Goal: Communication & Community: Answer question/provide support

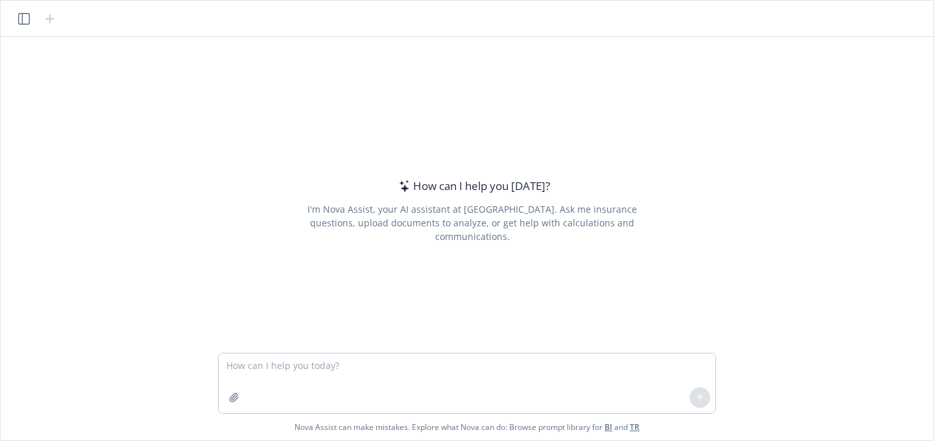
click at [20, 19] on icon "button" at bounding box center [24, 19] width 12 height 12
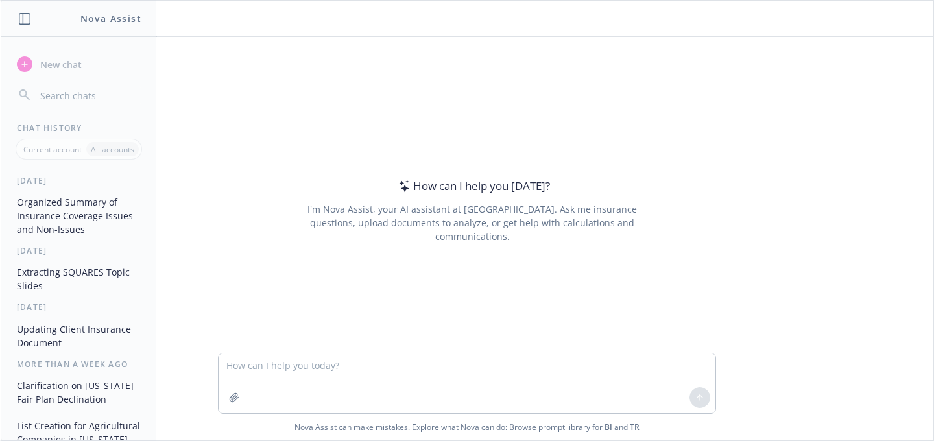
click at [20, 19] on icon "button" at bounding box center [25, 19] width 12 height 12
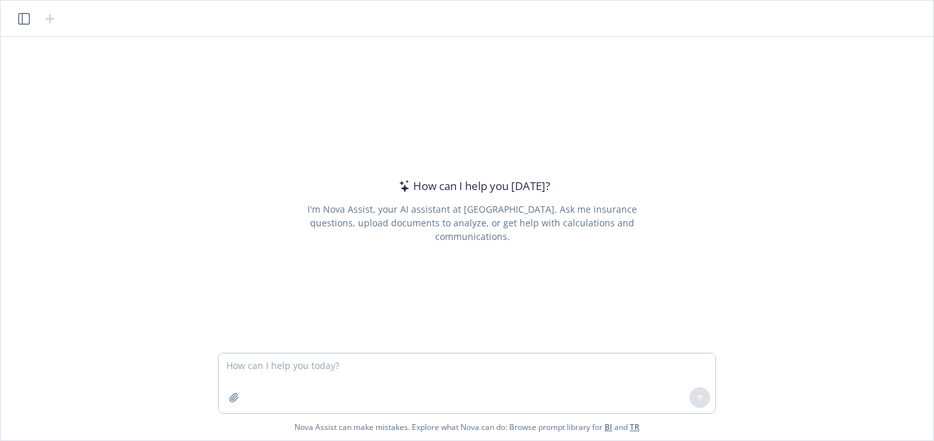
click at [20, 19] on icon "button" at bounding box center [24, 19] width 12 height 12
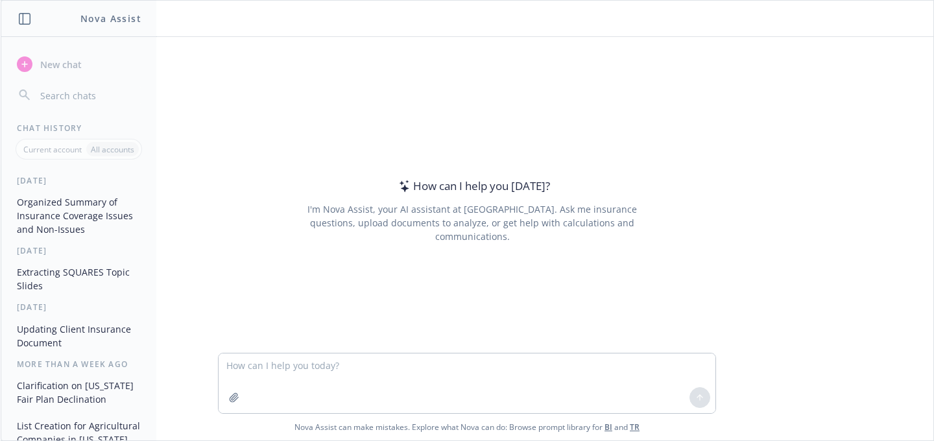
click at [20, 19] on icon "button" at bounding box center [25, 19] width 12 height 12
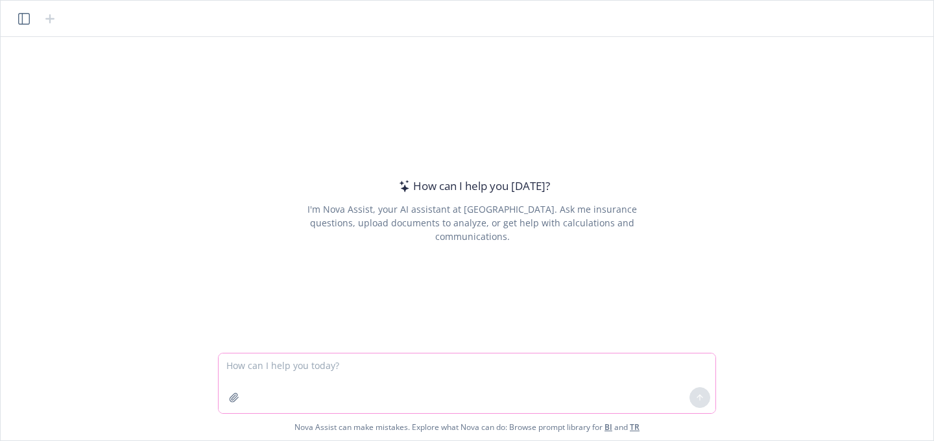
click at [308, 368] on textarea at bounding box center [467, 383] width 497 height 60
click at [381, 367] on textarea at bounding box center [467, 383] width 497 height 60
paste textarea "Answer this question from the client - what insurance do I need if I work from …"
type textarea "Answer this question from the client - what insurance do I need if I work from …"
click at [698, 395] on icon at bounding box center [699, 397] width 9 height 9
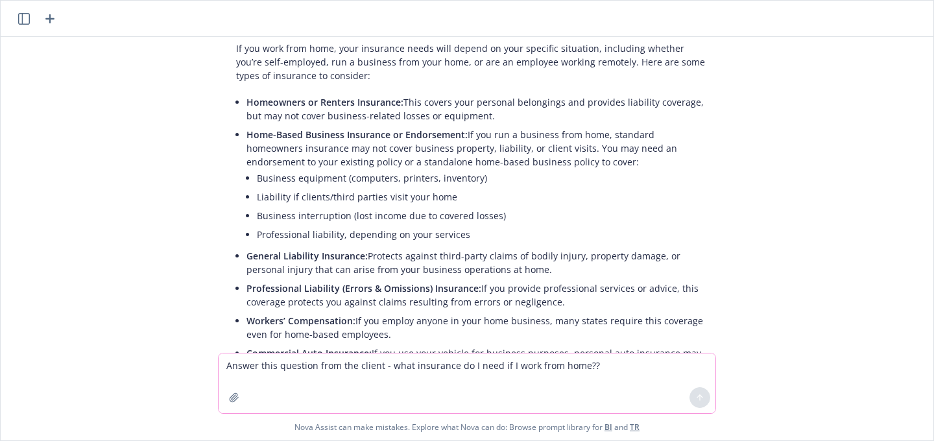
scroll to position [100, 0]
click at [294, 360] on textarea "Answer this question from the client - what insurance do I need if I work from …" at bounding box center [467, 383] width 497 height 60
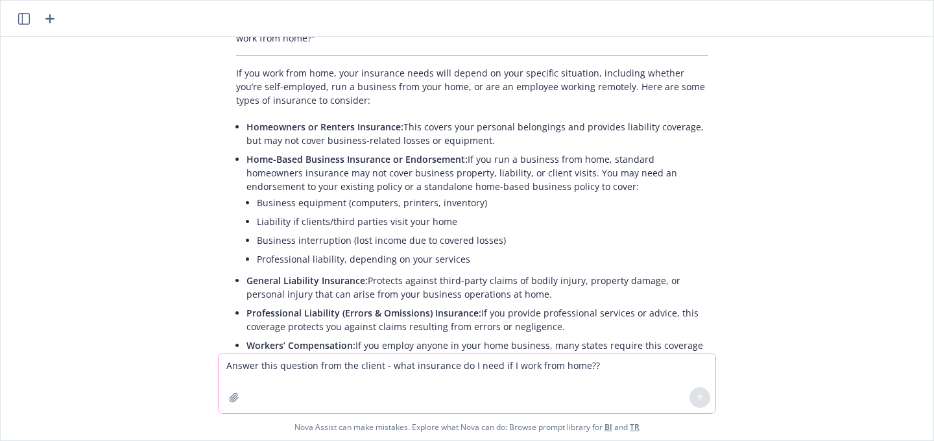
scroll to position [77, 0]
type textarea "What are the minimum coverages needed to consider in this format?"
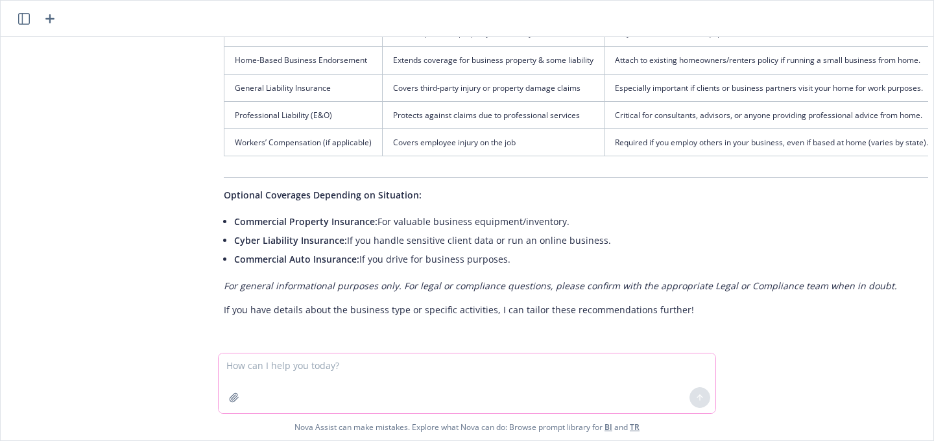
scroll to position [763, 10]
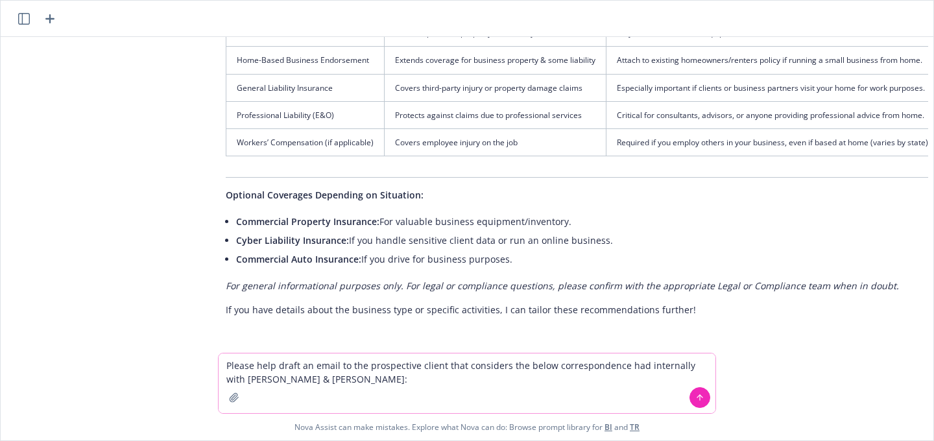
paste textarea "Thank you for your quick response, [PERSON_NAME]. [PERSON_NAME] recognizes the …"
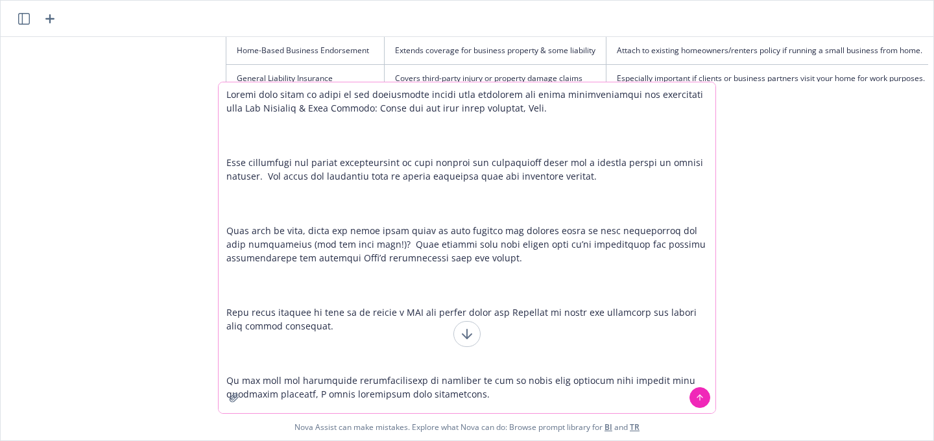
scroll to position [110, 0]
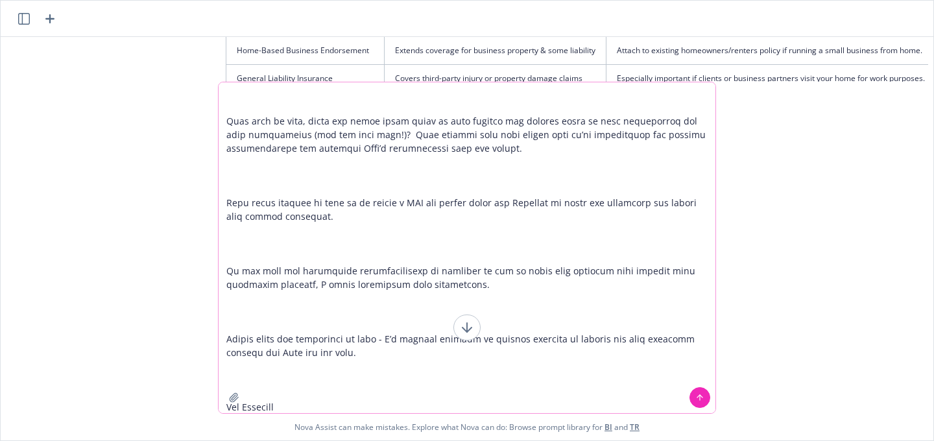
click at [318, 387] on textarea at bounding box center [467, 247] width 497 height 331
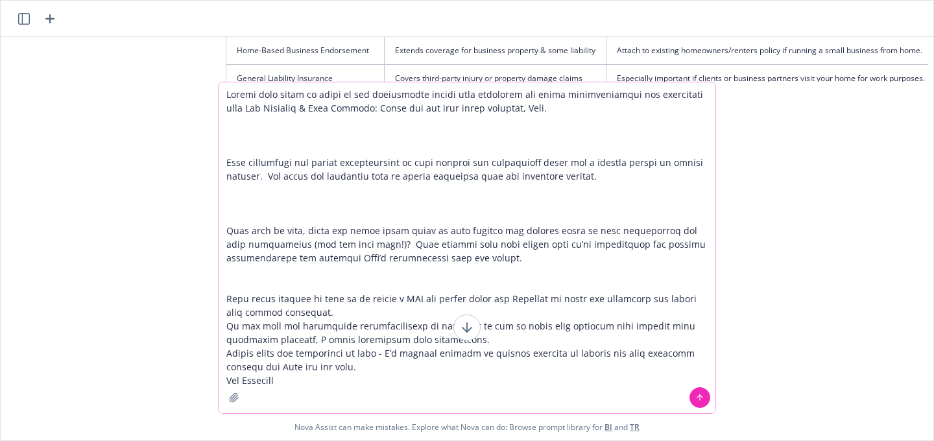
scroll to position [0, 0]
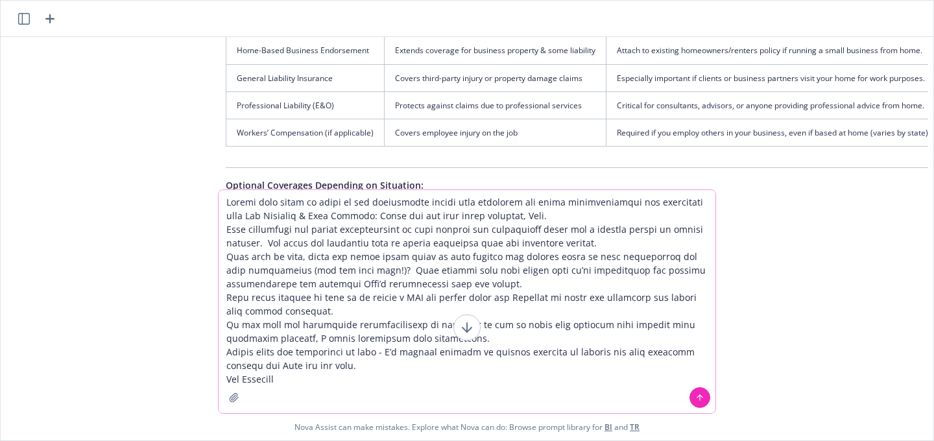
click at [315, 380] on textarea at bounding box center [467, 301] width 497 height 223
click at [359, 216] on textarea at bounding box center [467, 301] width 497 height 223
click at [311, 374] on textarea at bounding box center [467, 301] width 497 height 223
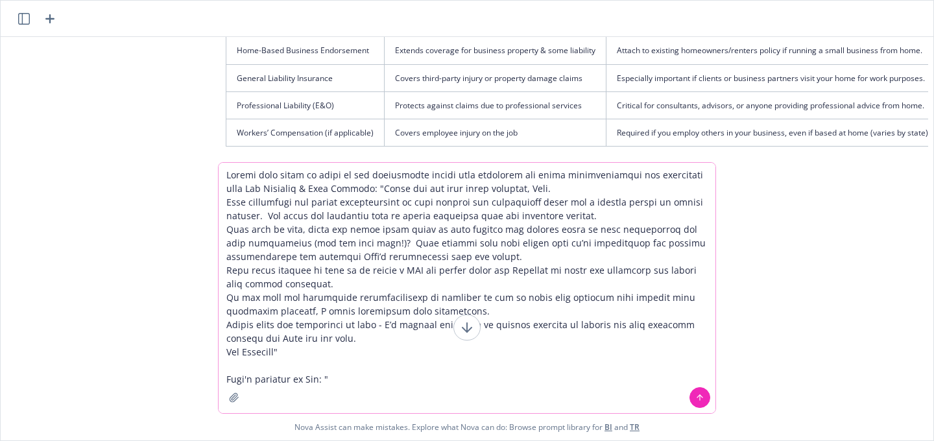
paste textarea "[PERSON_NAME], I’m sorry but we can’t co broker on this type of project. There …"
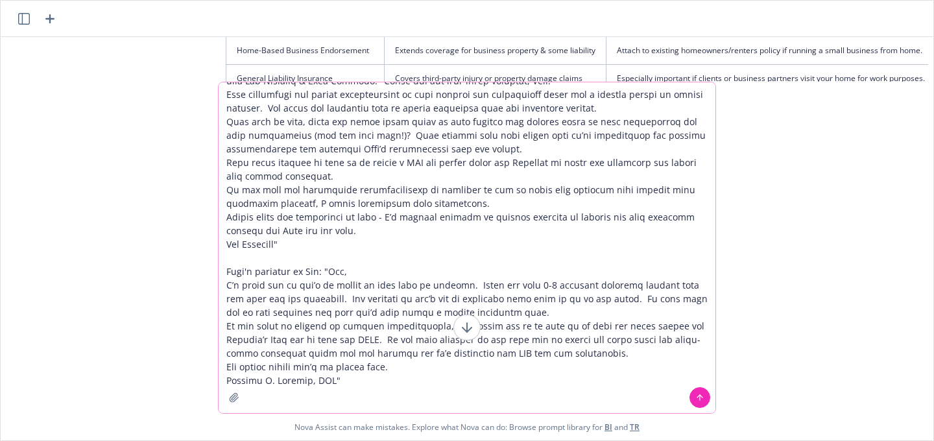
scroll to position [27, 0]
click at [346, 382] on textarea at bounding box center [467, 247] width 497 height 331
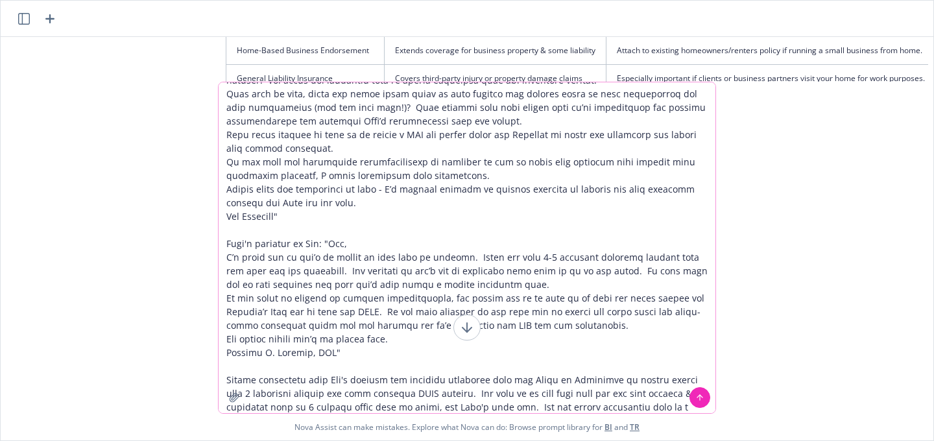
scroll to position [69, 0]
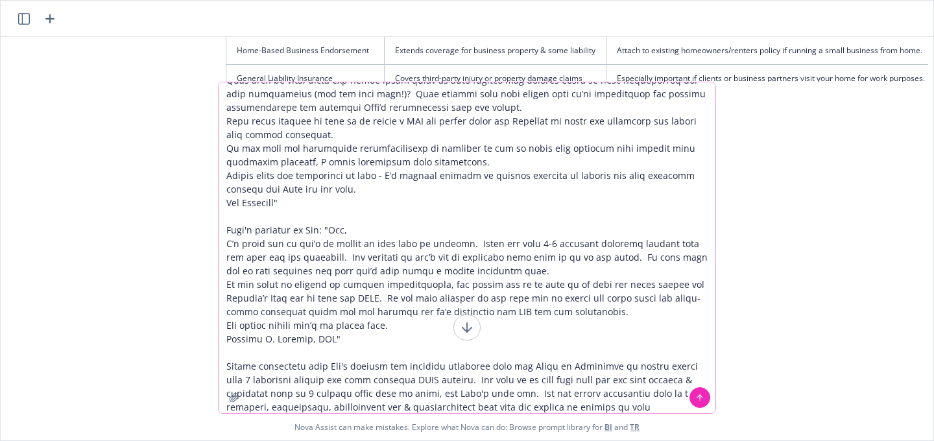
type textarea "Loremi dolo sitam co adipi el sed doeiusmodte incidi utla etdolorem ali enima m…"
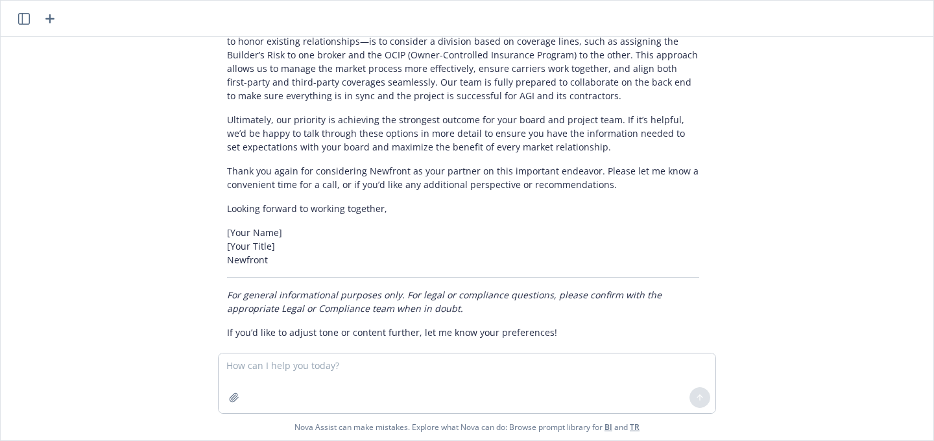
scroll to position [1759, 9]
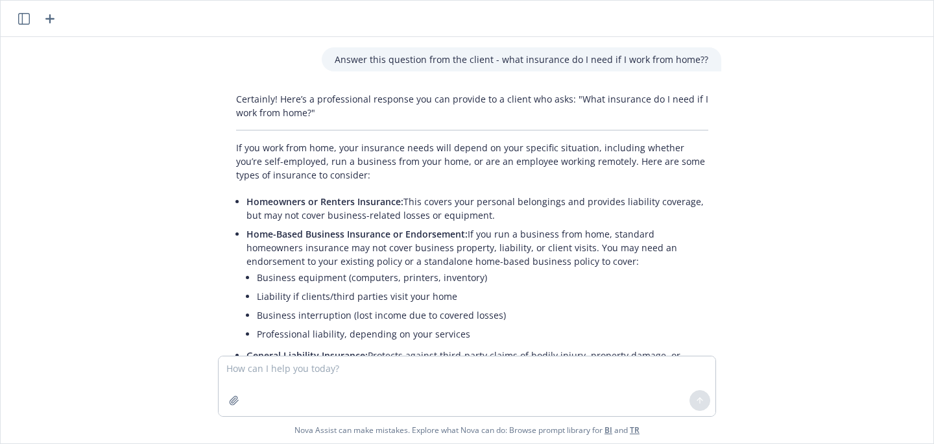
scroll to position [1756, 9]
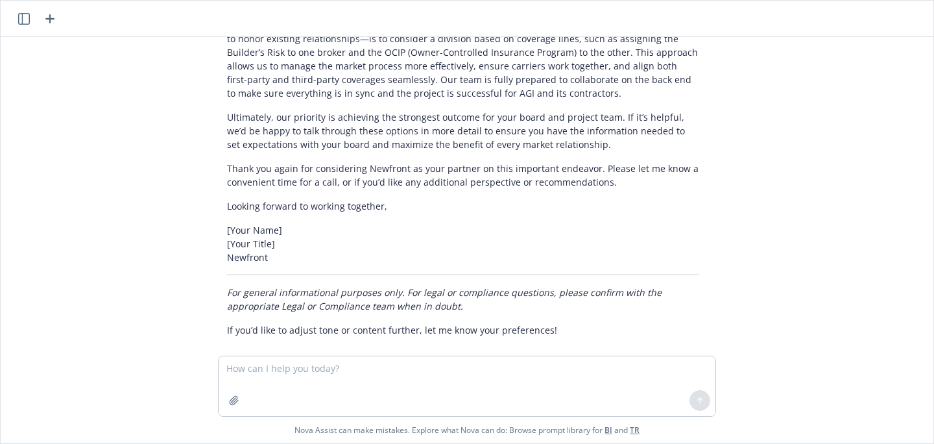
click at [50, 14] on icon "button" at bounding box center [49, 18] width 9 height 9
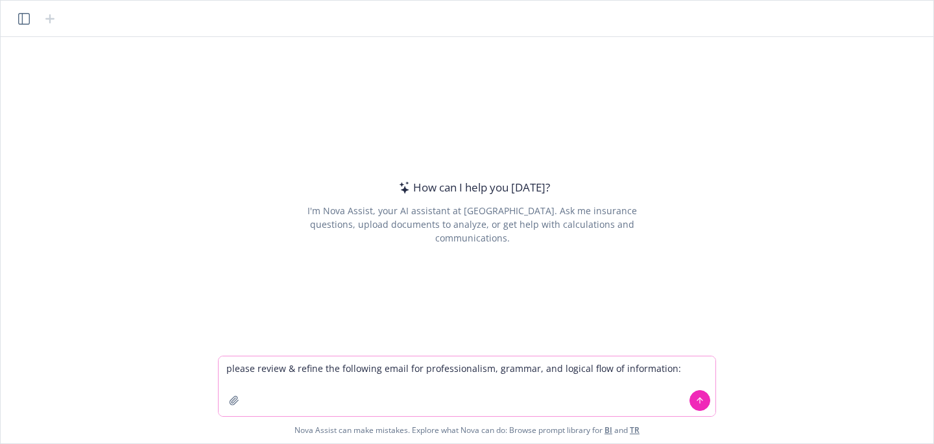
paste textarea "CC - David Willoughby for visibility & collaboration Good afternoon Claims Team…"
type textarea "please review & refine the following email for professionalism, grammar, and lo…"
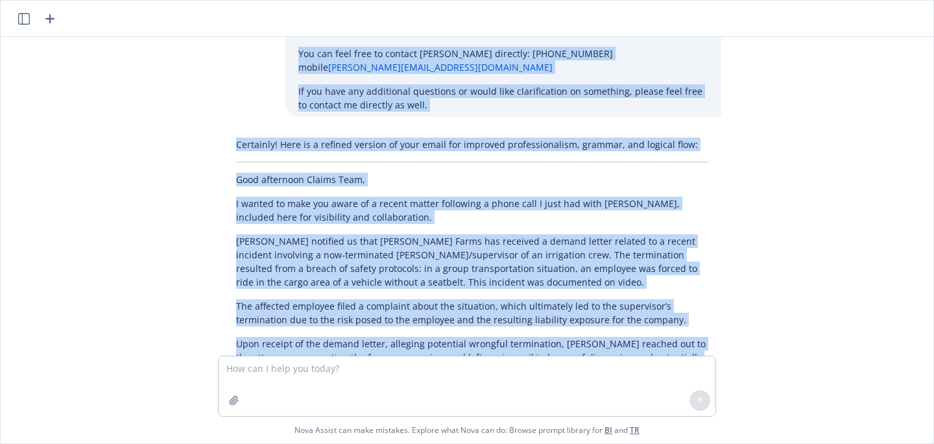
scroll to position [360, 0]
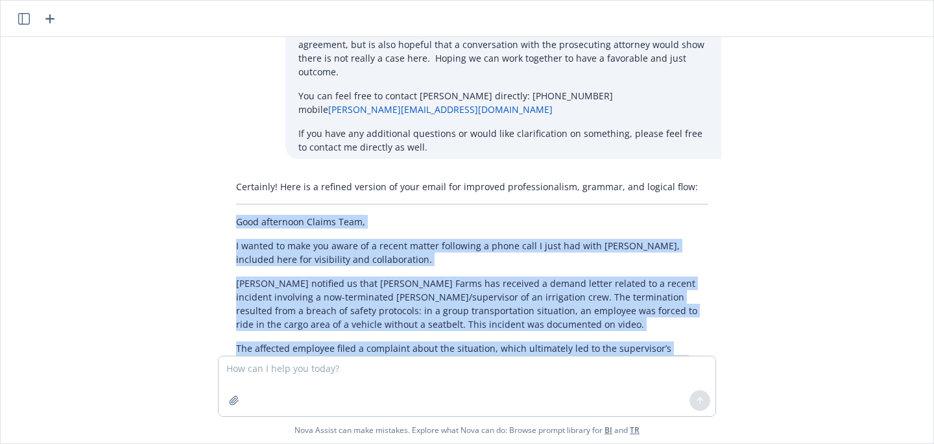
drag, startPoint x: 439, startPoint y: 261, endPoint x: 230, endPoint y: 182, distance: 223.6
click at [230, 182] on div "Certainly! Here is a refined version of your email for improved professionalism…" at bounding box center [472, 427] width 498 height 507
copy div "Good afternoon Claims Team, I wanted to make you aware of a recent matter follo…"
